Goal: Navigation & Orientation: Find specific page/section

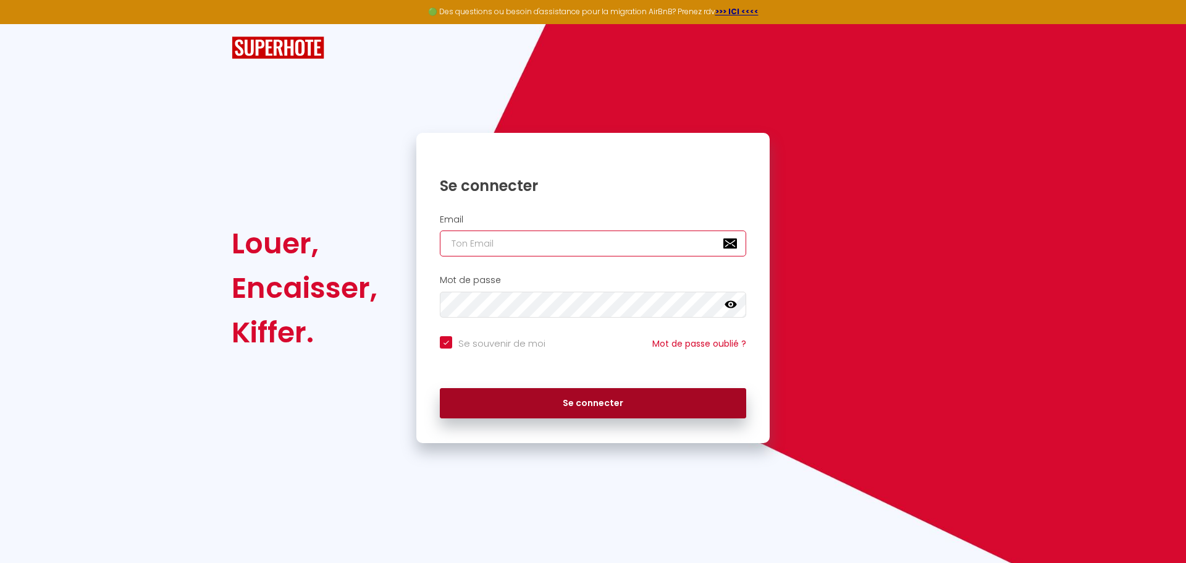
type input "[EMAIL_ADDRESS][DOMAIN_NAME]"
click at [555, 401] on button "Se connecter" at bounding box center [593, 403] width 306 height 31
checkbox input "true"
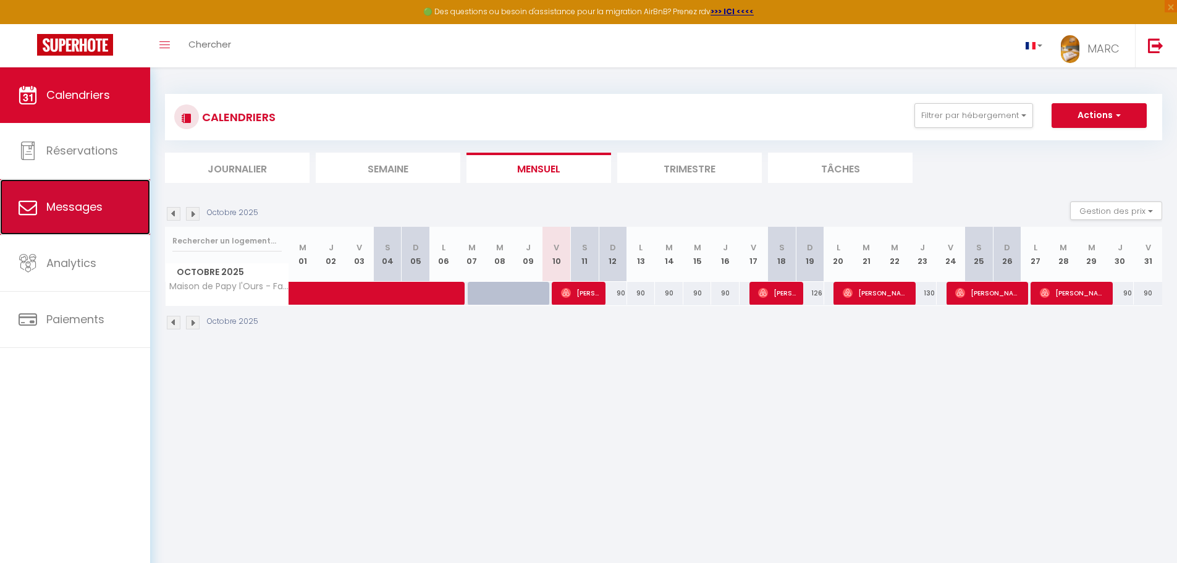
click at [65, 210] on span "Messages" at bounding box center [74, 206] width 56 height 15
select select "message"
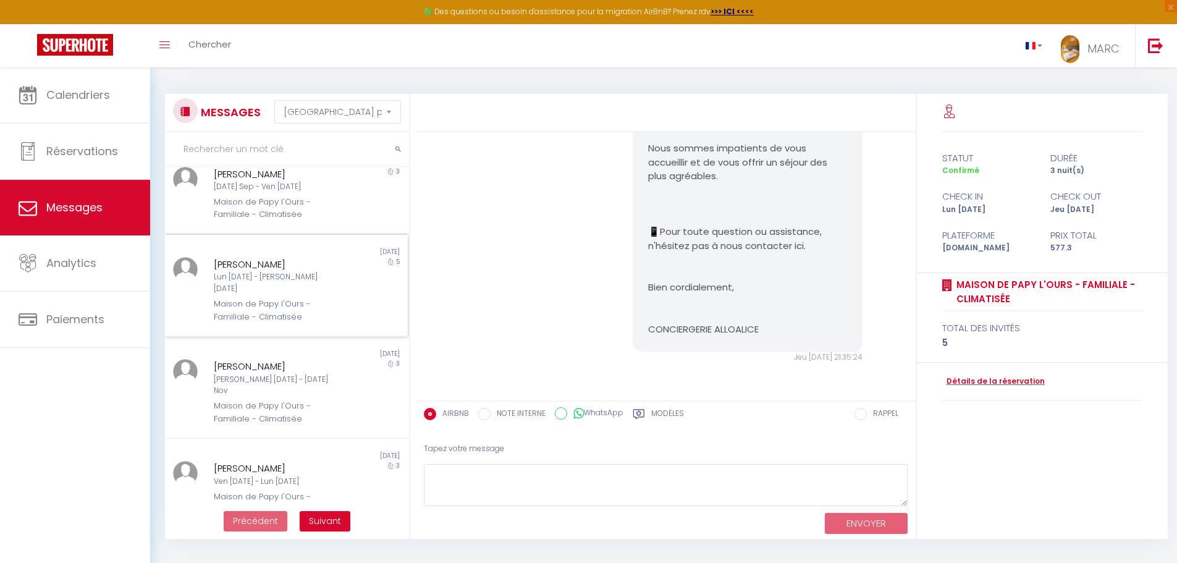
scroll to position [67, 0]
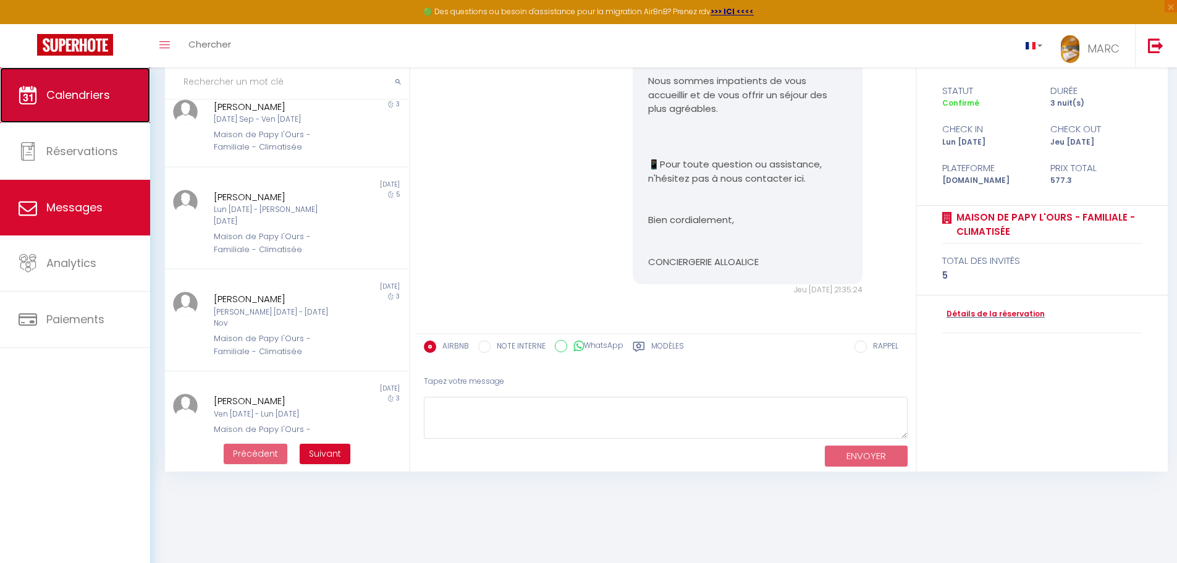
click at [93, 106] on link "Calendriers" at bounding box center [75, 95] width 150 height 56
